Goal: Information Seeking & Learning: Learn about a topic

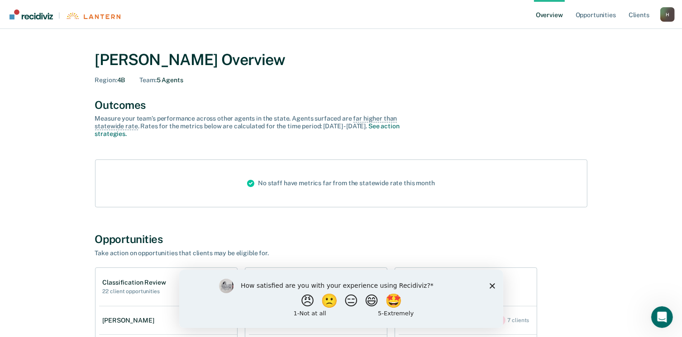
click at [496, 290] on div "How satisfied are you with your experience using Recidiviz? 😠 🙁 😑 😄 🤩 1 - Not a…" at bounding box center [341, 299] width 324 height 58
click at [492, 285] on icon "Close survey" at bounding box center [491, 285] width 5 height 5
